Goal: Task Accomplishment & Management: Manage account settings

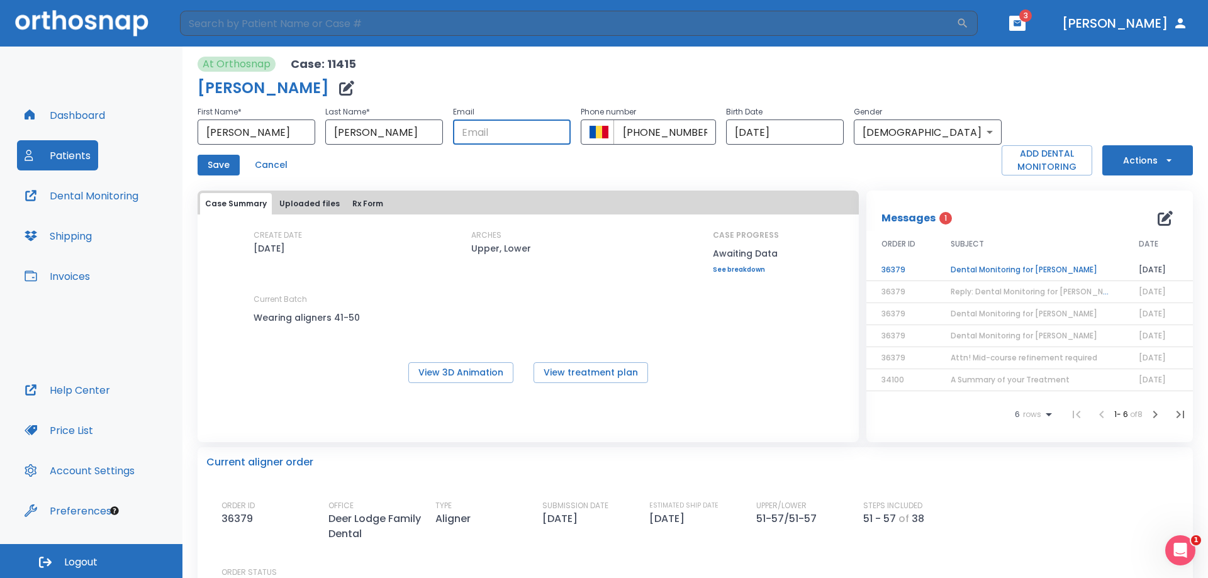
click at [517, 135] on input "text" at bounding box center [512, 132] width 118 height 25
type input "[EMAIL_ADDRESS][DOMAIN_NAME]"
click at [855, 172] on div "Save Cancel" at bounding box center [600, 165] width 804 height 21
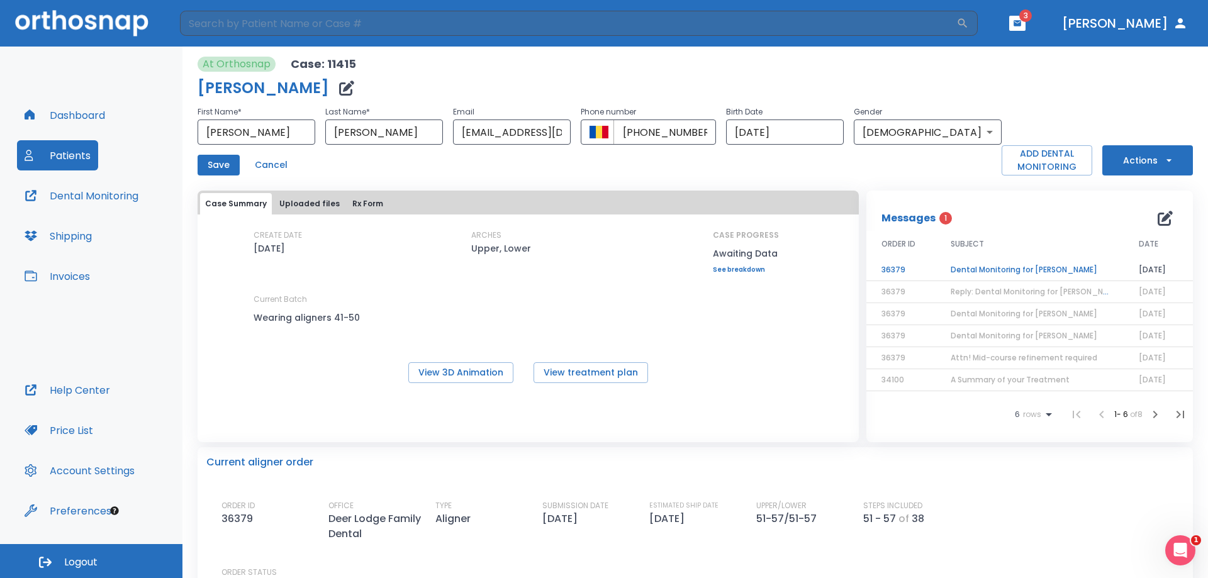
click at [220, 166] on button "Save" at bounding box center [219, 165] width 42 height 21
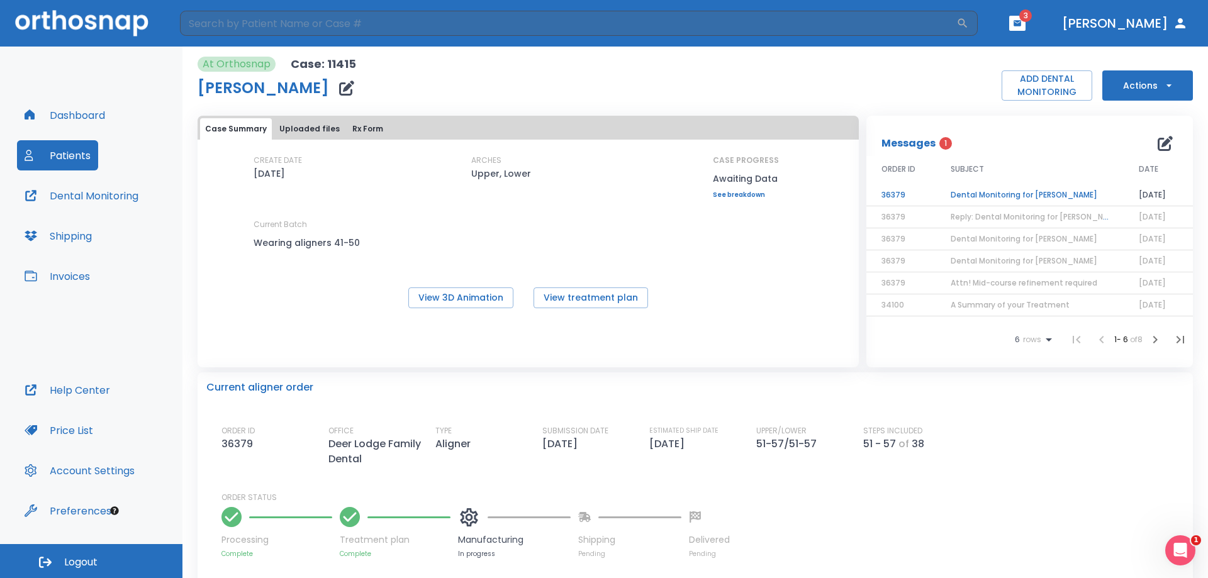
click at [1045, 191] on td "Dental Monitoring for [PERSON_NAME]" at bounding box center [1030, 195] width 188 height 22
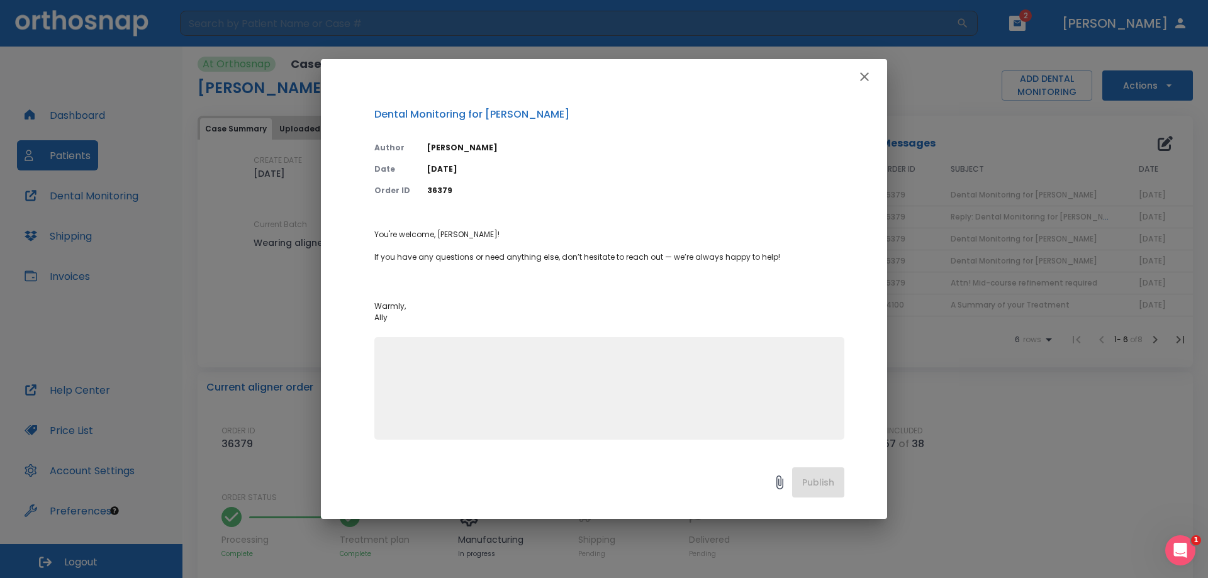
click at [546, 358] on textarea at bounding box center [609, 394] width 455 height 87
type textarea "[PERSON_NAME] has an updated email address. Thanks!"
click at [820, 471] on button "Publish" at bounding box center [818, 483] width 52 height 30
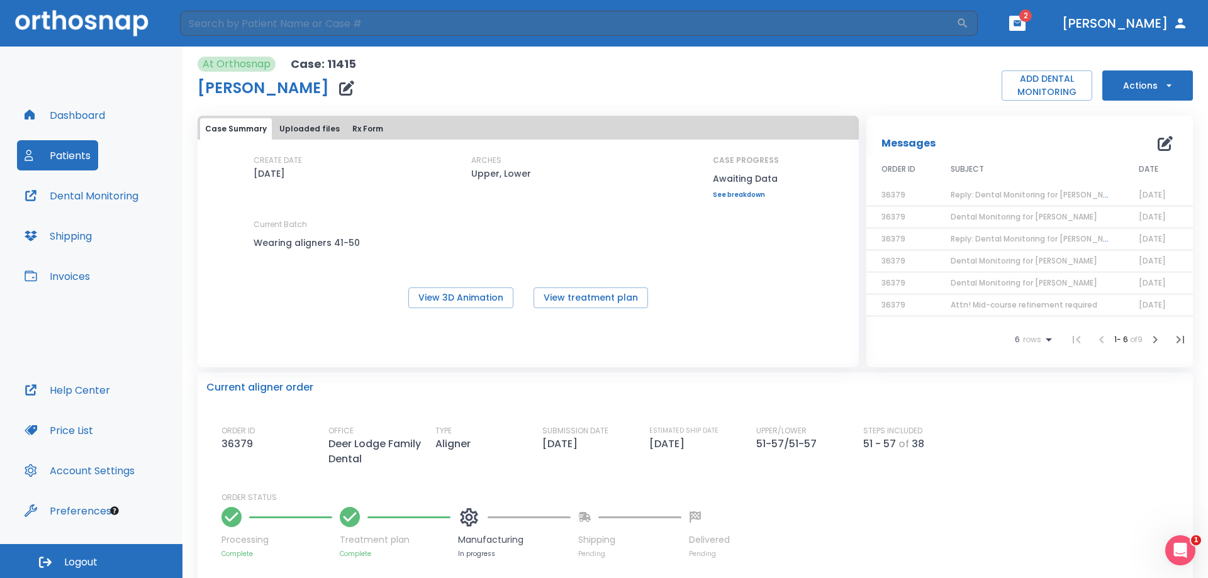
click at [85, 113] on button "Dashboard" at bounding box center [65, 115] width 96 height 30
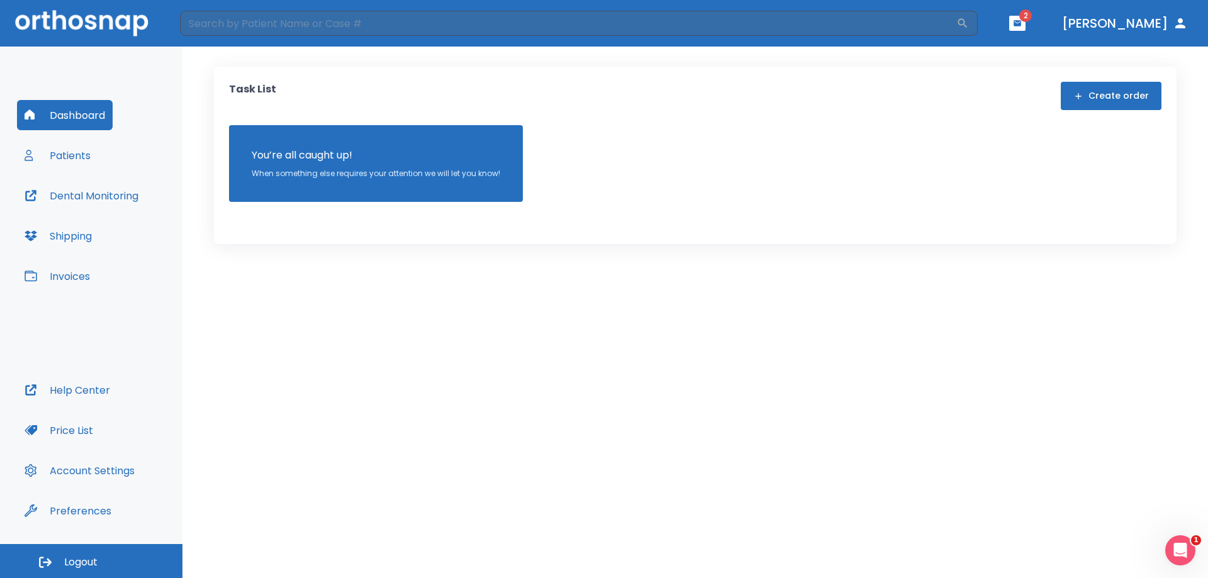
click at [85, 113] on button "Dashboard" at bounding box center [65, 115] width 96 height 30
click at [93, 144] on button "Patients" at bounding box center [57, 155] width 81 height 30
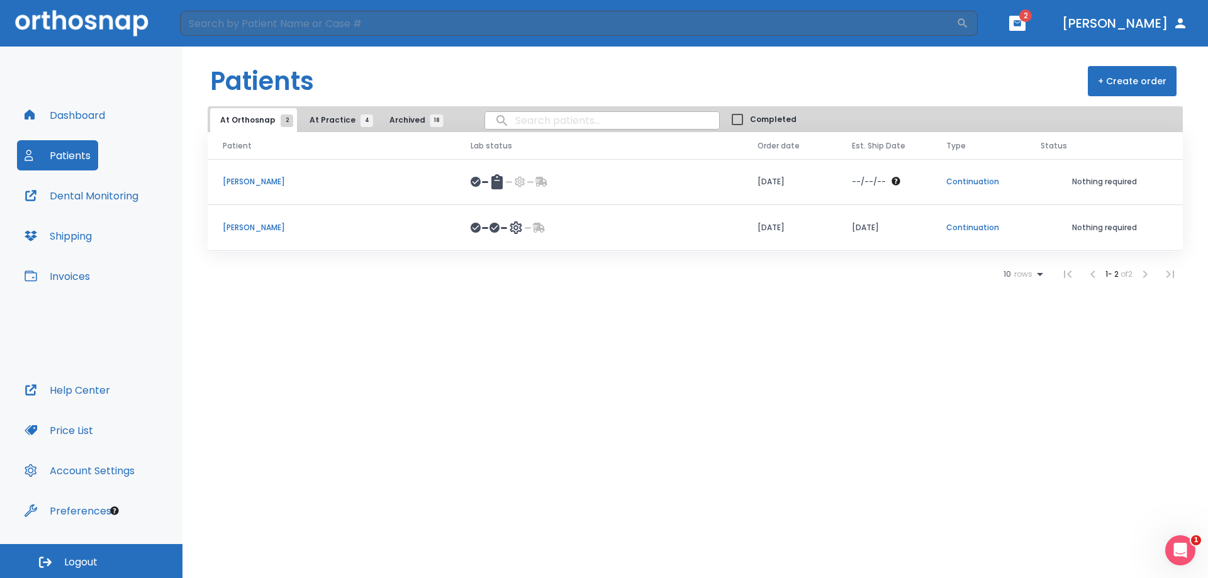
click at [271, 183] on p "[PERSON_NAME]" at bounding box center [332, 181] width 218 height 11
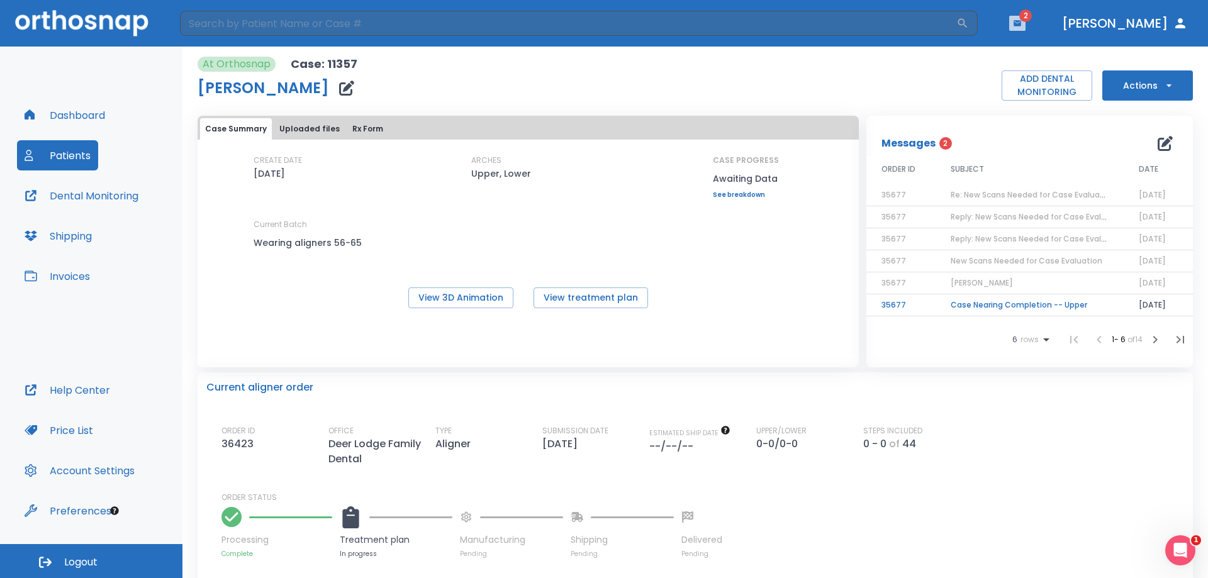
click at [1022, 25] on icon "button" at bounding box center [1018, 23] width 8 height 6
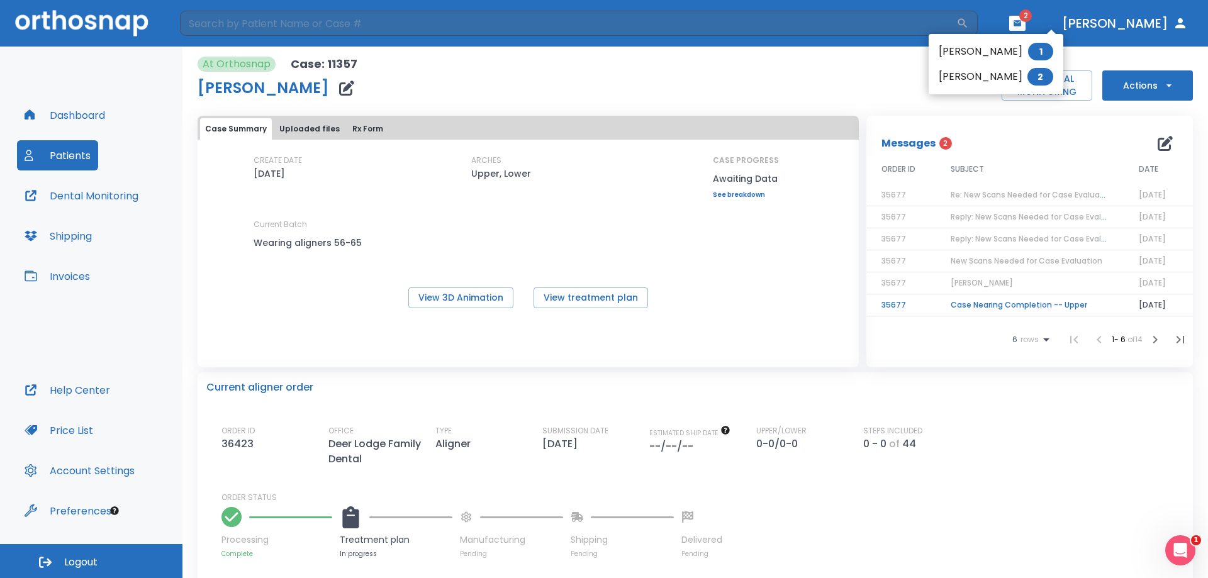
click at [1006, 75] on li "[PERSON_NAME] 2" at bounding box center [996, 76] width 135 height 25
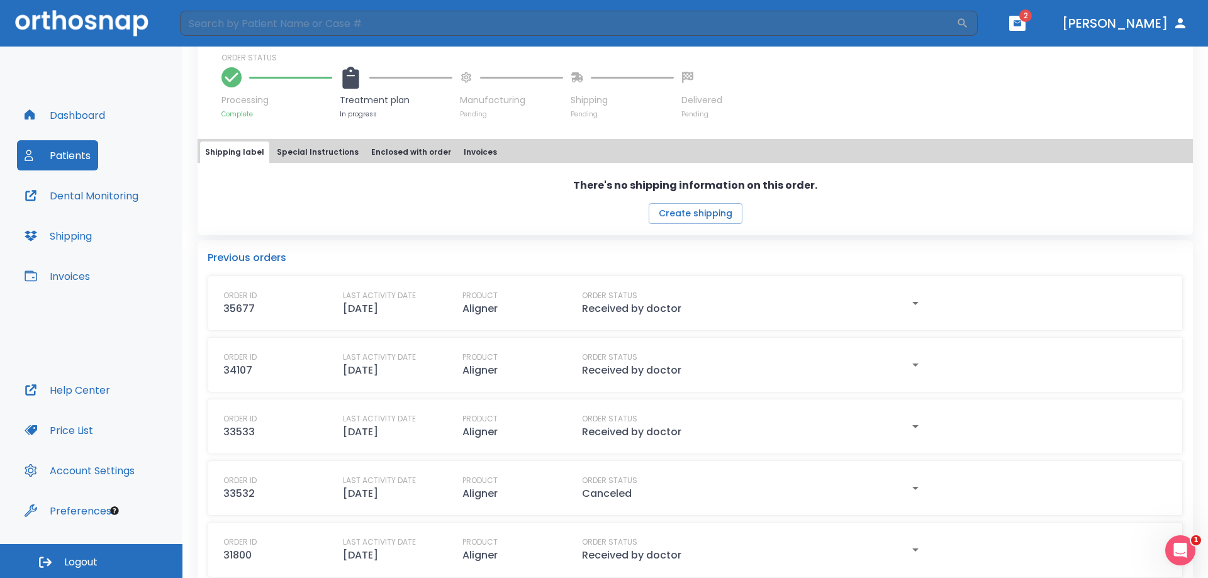
scroll to position [441, 0]
click at [908, 307] on icon "button" at bounding box center [915, 302] width 15 height 15
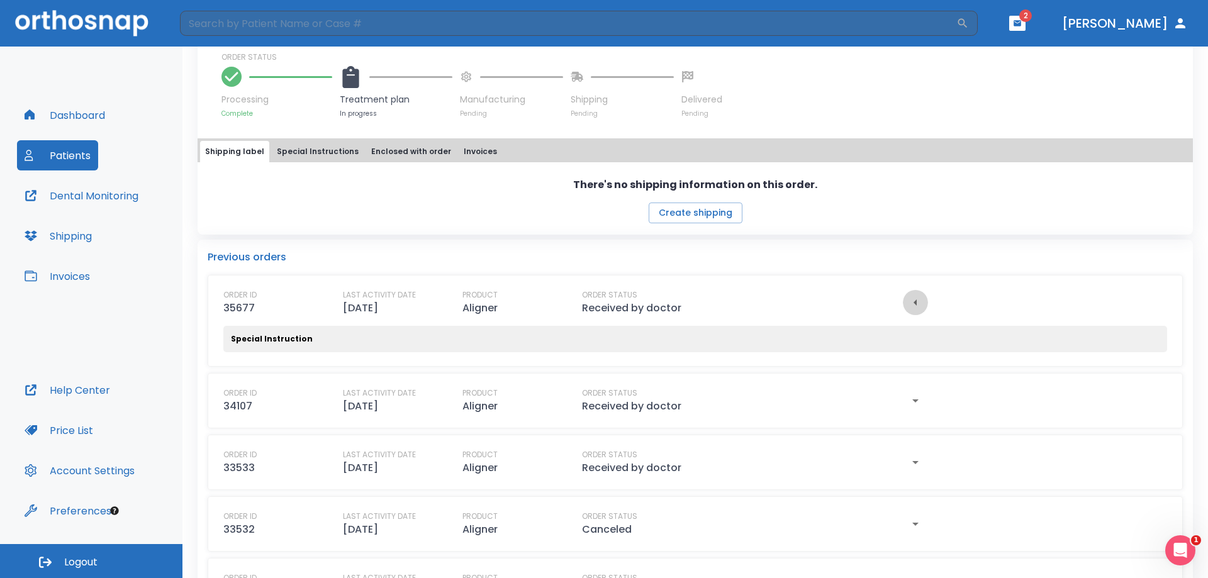
click at [908, 307] on icon "button" at bounding box center [915, 302] width 15 height 15
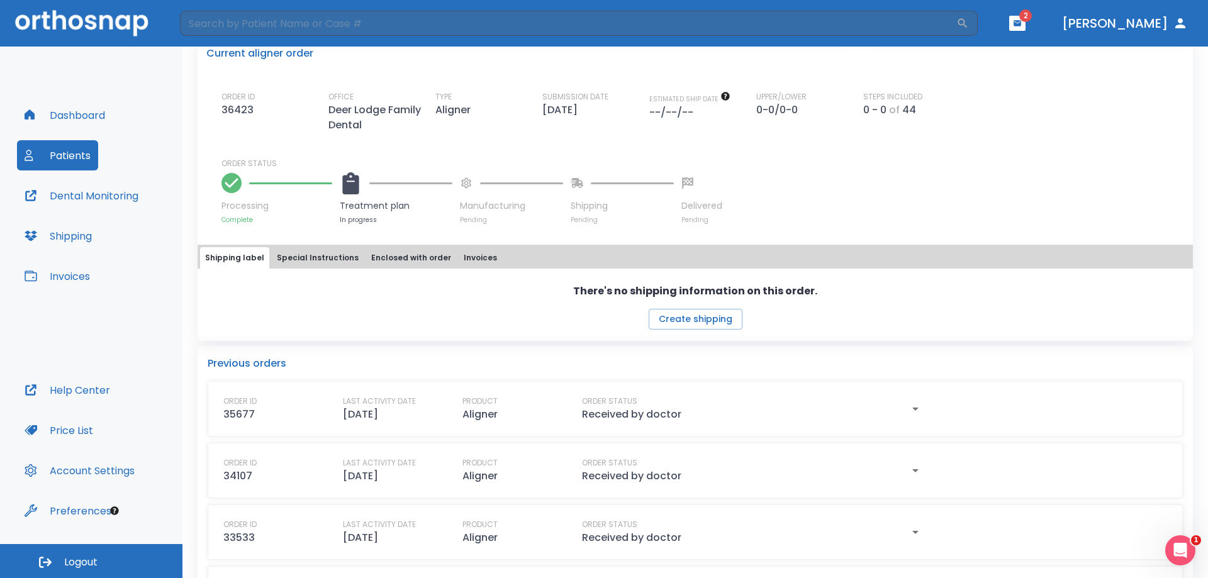
scroll to position [315, 0]
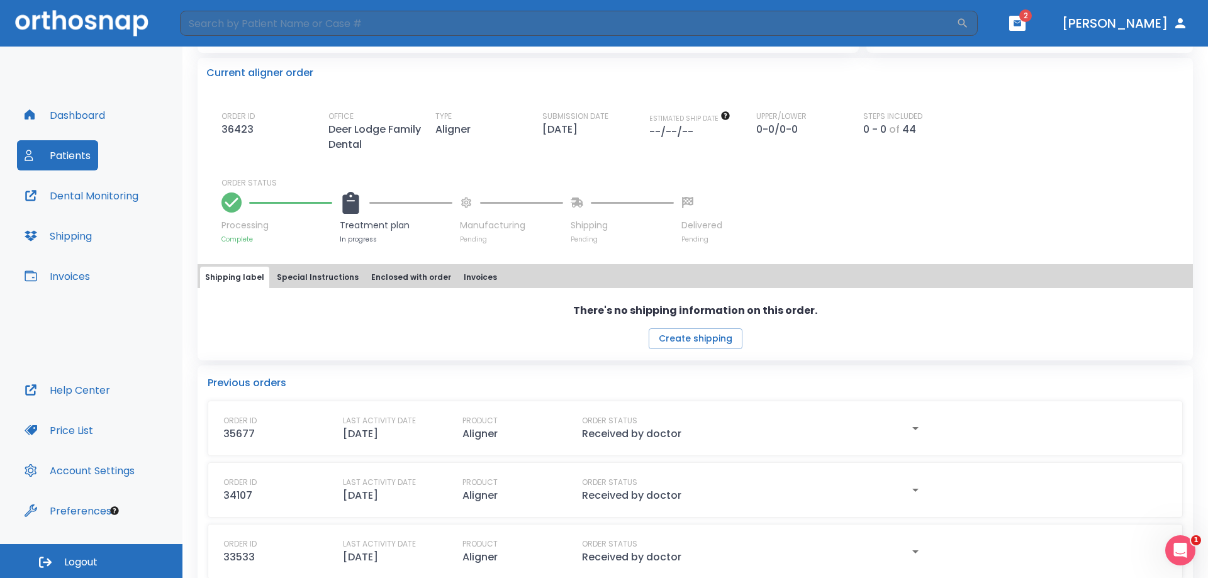
click at [318, 278] on button "Special Instructions" at bounding box center [318, 277] width 92 height 21
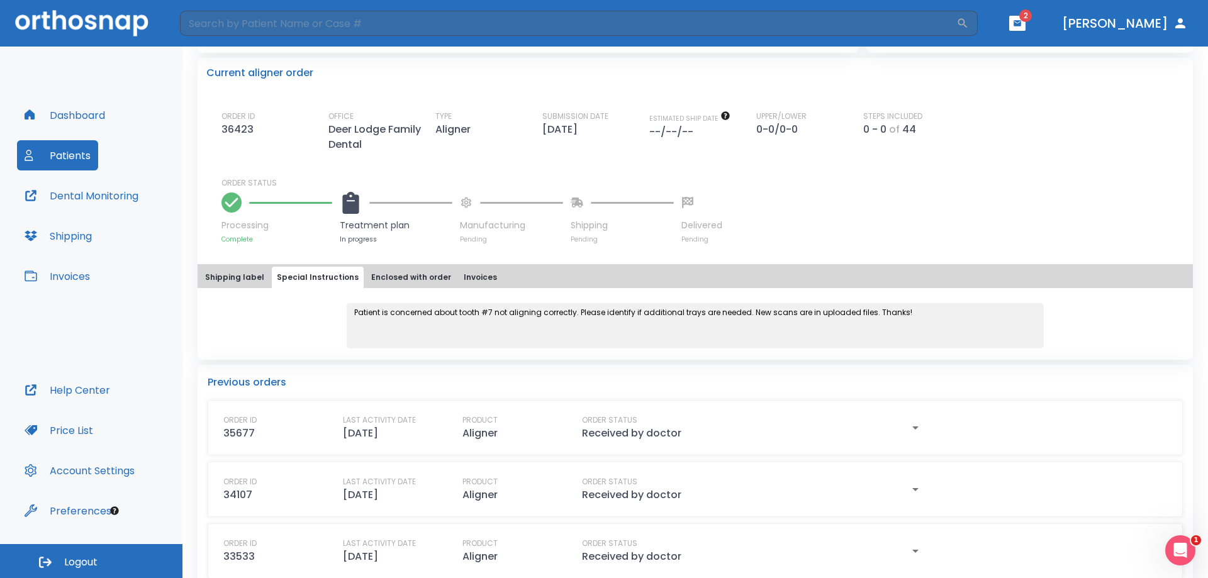
click at [374, 272] on button "Enclosed with order" at bounding box center [411, 277] width 90 height 21
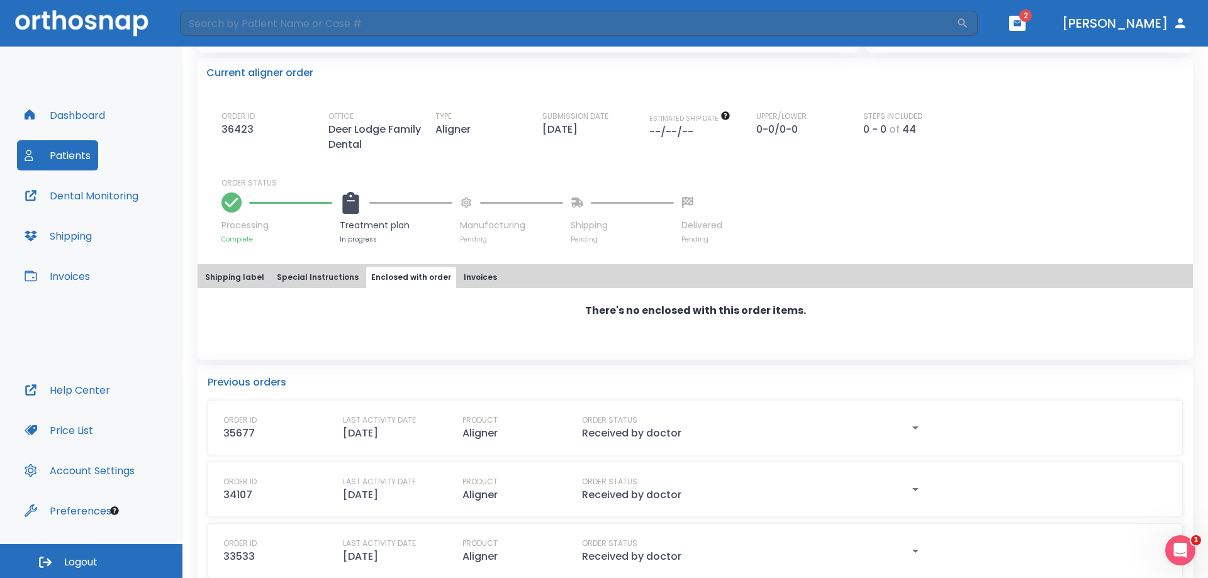
click at [459, 278] on button "Invoices" at bounding box center [480, 277] width 43 height 21
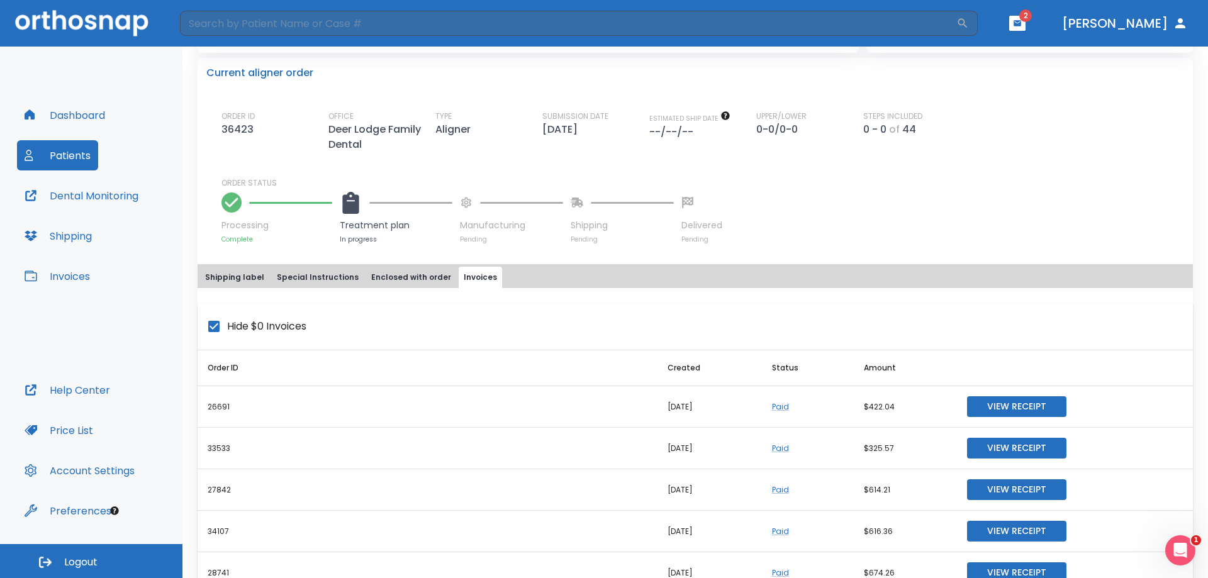
click at [220, 276] on button "Shipping label" at bounding box center [234, 277] width 69 height 21
